Goal: Check status

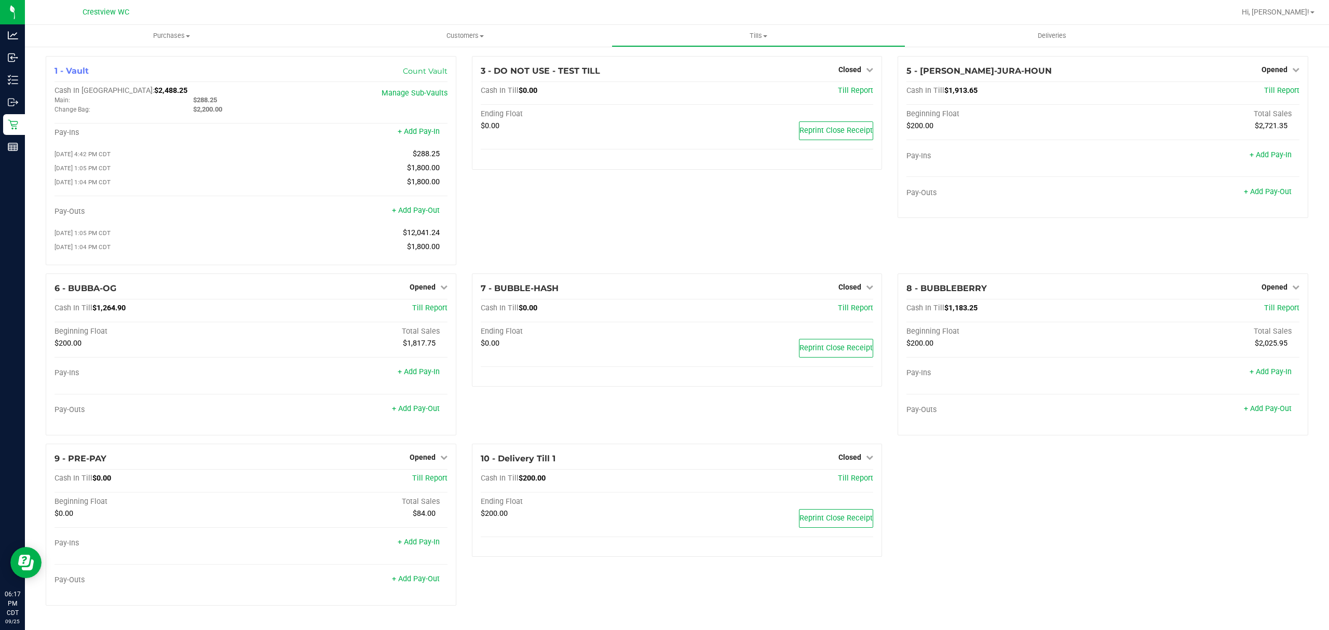
click at [597, 252] on div "3 - DO NOT USE - TEST TILL Closed Open Till Cash In Till $0.00 Till Report Endi…" at bounding box center [677, 165] width 426 height 218
click at [716, 221] on div "3 - DO NOT USE - TEST TILL Closed Open Till Cash In Till $0.00 Till Report Endi…" at bounding box center [677, 165] width 426 height 218
